Goal: Find specific page/section: Find specific page/section

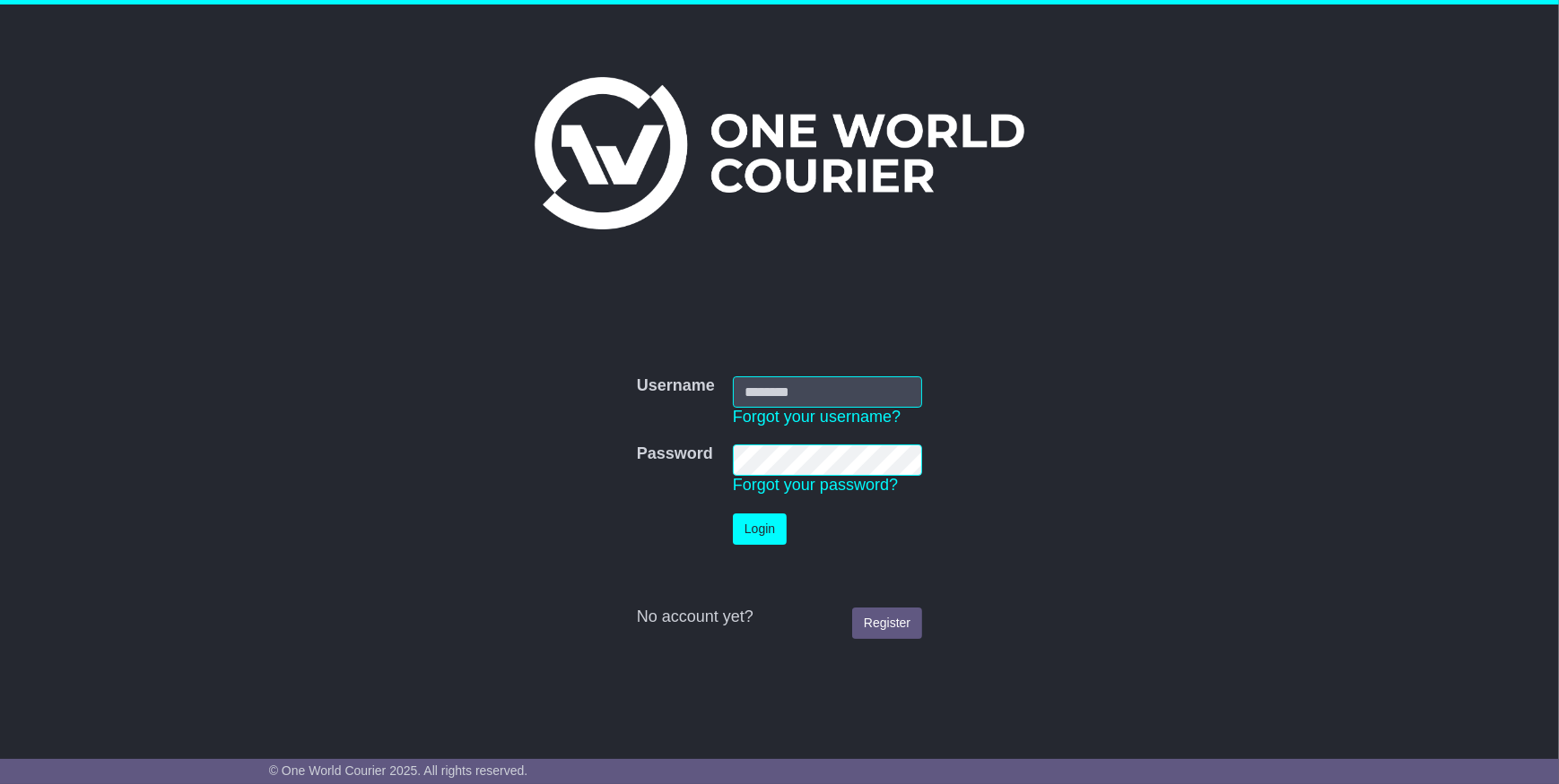
type input "**********"
click at [750, 534] on button "Login" at bounding box center [760, 528] width 54 height 31
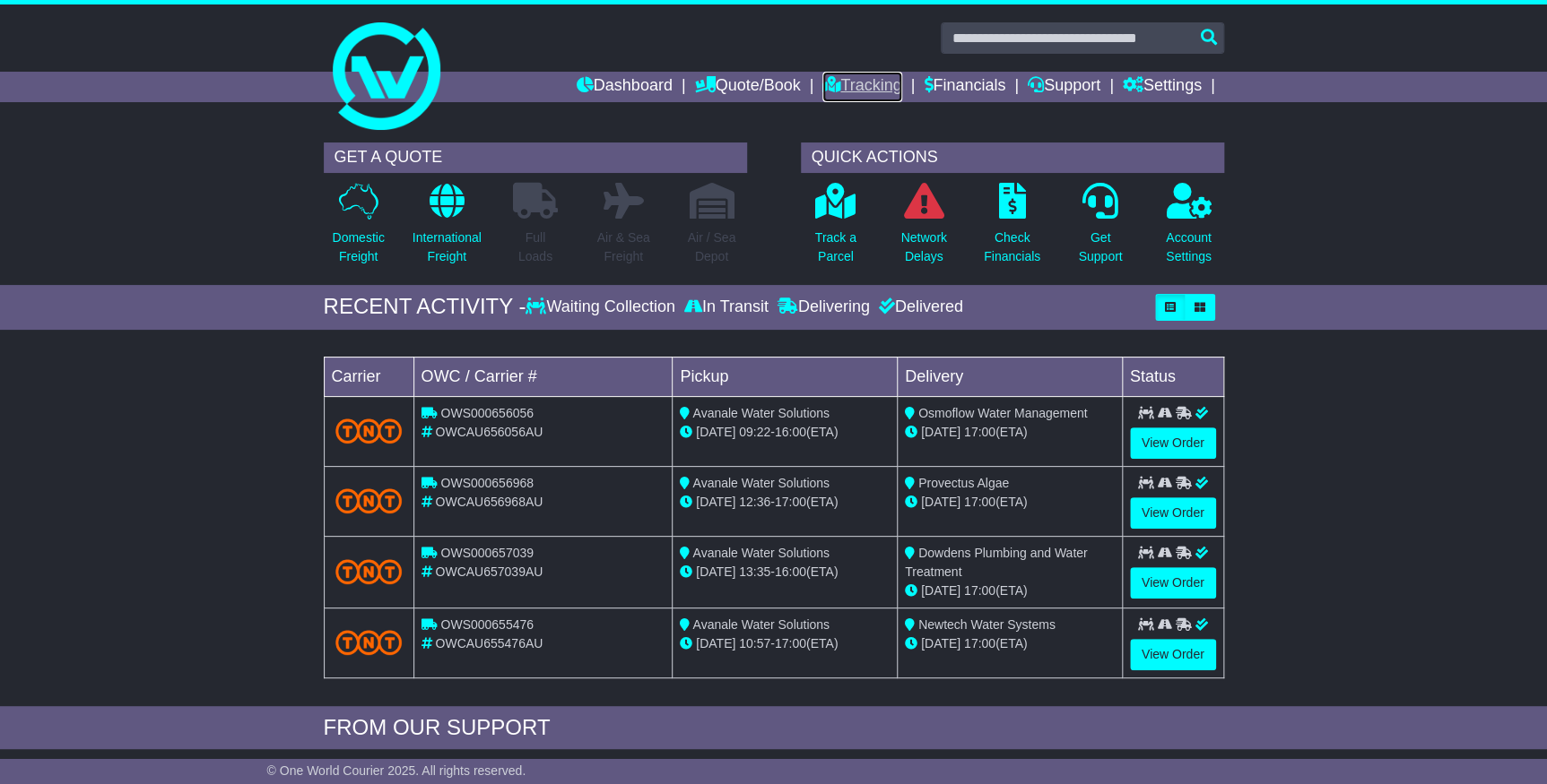
click at [872, 92] on link "Tracking" at bounding box center [861, 87] width 79 height 31
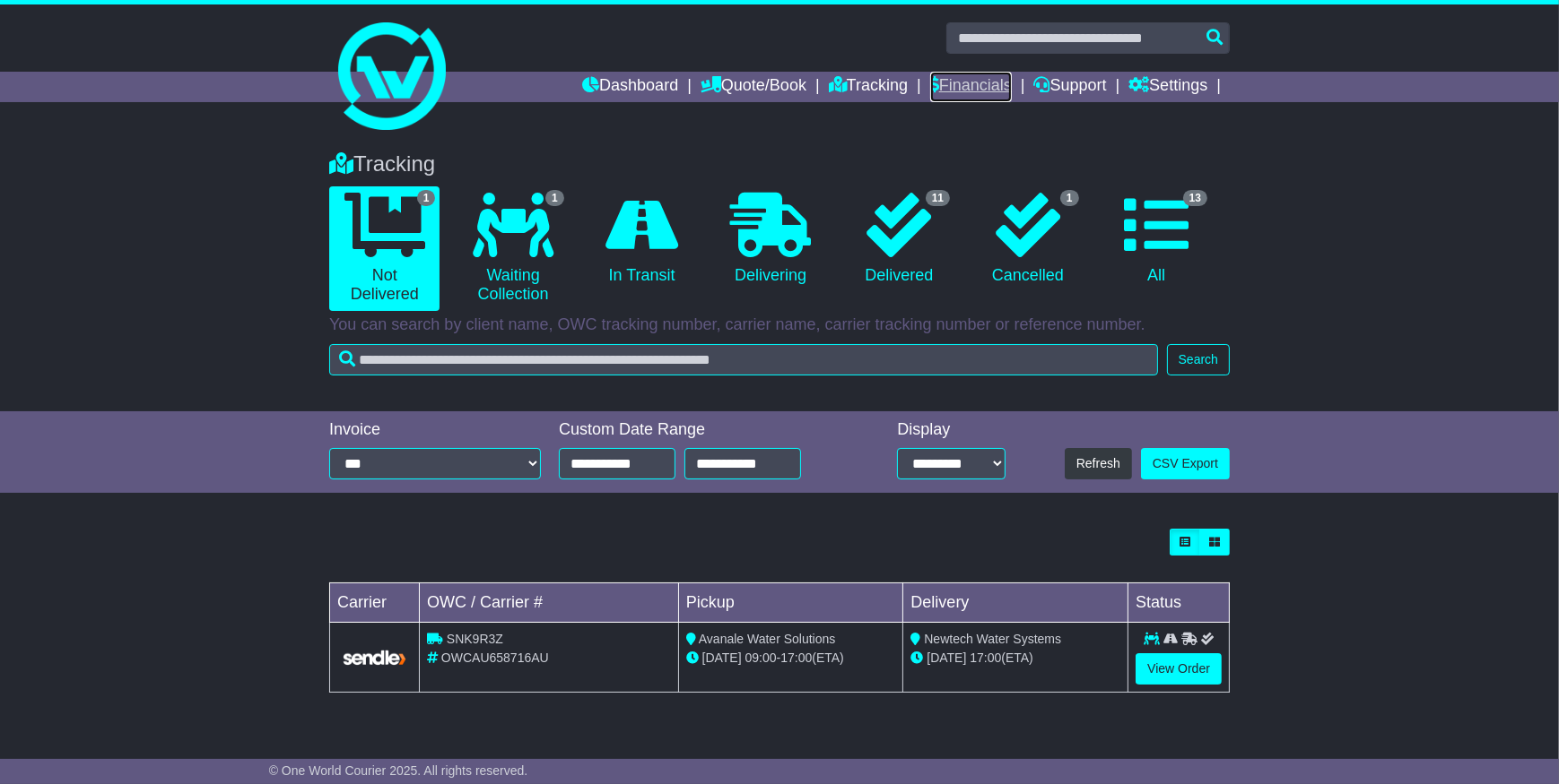
click at [974, 74] on link "Financials" at bounding box center [971, 87] width 82 height 31
